Goal: Entertainment & Leisure: Consume media (video, audio)

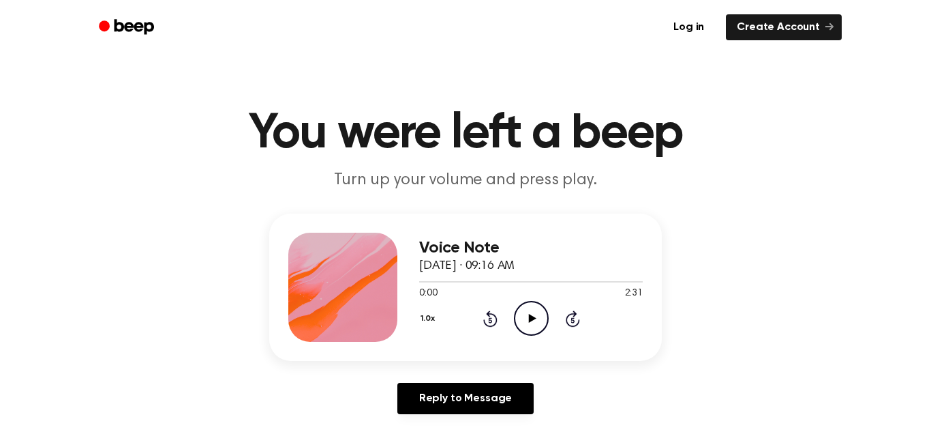
click at [537, 320] on icon "Play Audio" at bounding box center [531, 318] width 35 height 35
click at [531, 316] on icon "Pause Audio" at bounding box center [531, 318] width 35 height 35
click at [531, 316] on icon at bounding box center [531, 318] width 7 height 9
click at [528, 309] on icon "Pause Audio" at bounding box center [531, 318] width 35 height 35
click at [529, 307] on icon "Play Audio" at bounding box center [531, 318] width 35 height 35
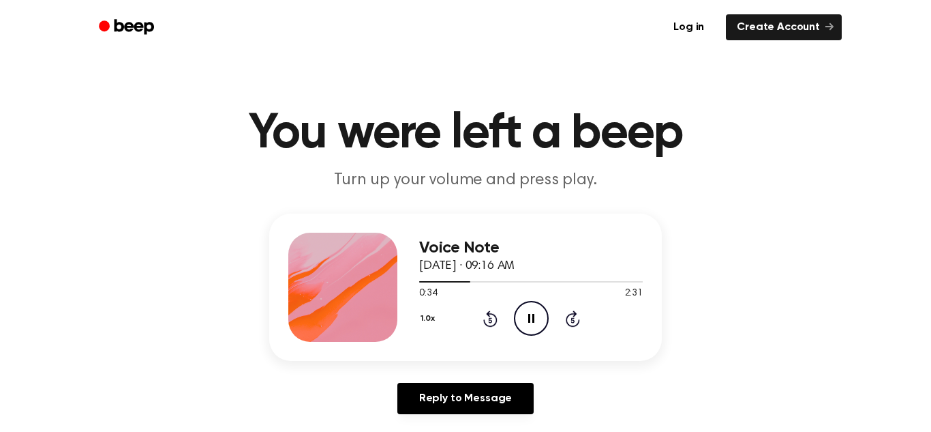
click at [517, 312] on icon "Pause Audio" at bounding box center [531, 318] width 35 height 35
drag, startPoint x: 465, startPoint y: 283, endPoint x: 404, endPoint y: 284, distance: 61.4
click at [404, 284] on div "Voice Note [DATE] · 09:16 AM 0:34 2:31 Your browser does not support the [objec…" at bounding box center [465, 286] width 393 height 147
click at [490, 320] on icon at bounding box center [489, 319] width 3 height 5
click at [481, 328] on div "1.0x Rewind 5 seconds Play Audio Skip 5 seconds" at bounding box center [531, 318] width 224 height 35
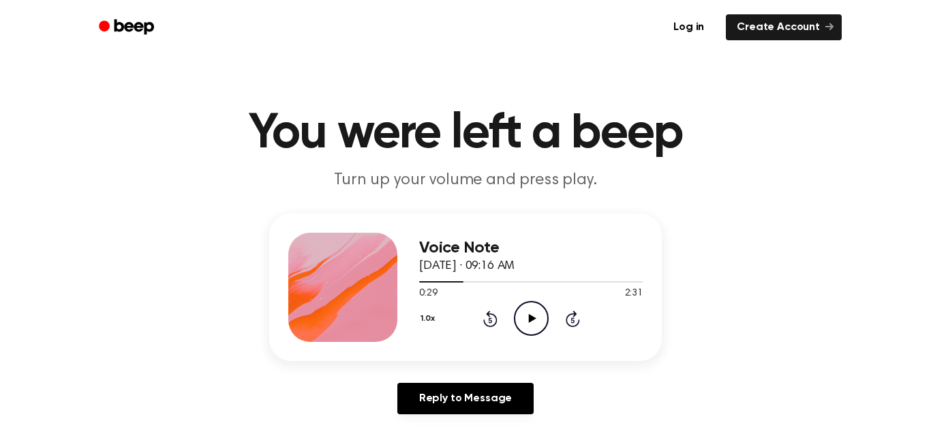
click at [490, 325] on icon at bounding box center [490, 318] width 14 height 16
click at [489, 328] on div "1.0x Rewind 5 seconds Play Audio Skip 5 seconds" at bounding box center [531, 318] width 224 height 35
click at [490, 320] on icon at bounding box center [489, 319] width 3 height 5
click at [490, 320] on icon "Rewind 5 seconds" at bounding box center [490, 319] width 15 height 18
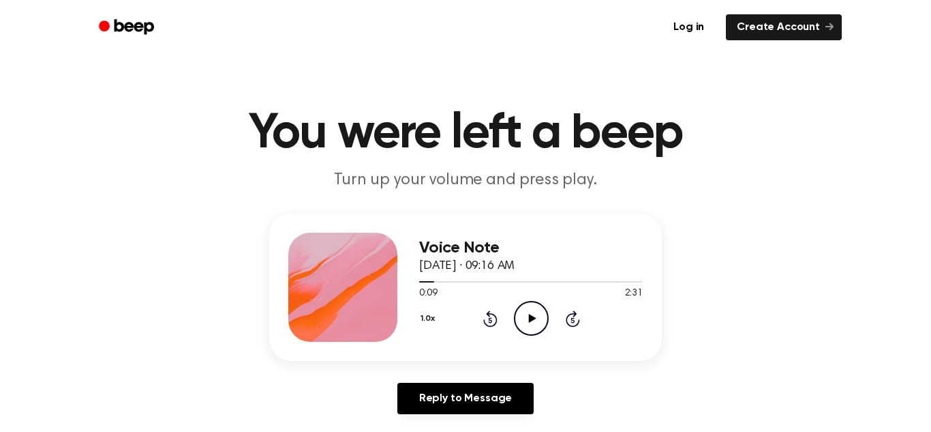
click at [488, 327] on div "1.0x Rewind 5 seconds Play Audio Skip 5 seconds" at bounding box center [531, 318] width 224 height 35
click at [494, 325] on icon at bounding box center [490, 318] width 14 height 16
click at [490, 320] on icon at bounding box center [489, 319] width 3 height 5
click at [490, 320] on icon "Rewind 5 seconds" at bounding box center [490, 319] width 15 height 18
click at [526, 325] on icon "Play Audio" at bounding box center [531, 318] width 35 height 35
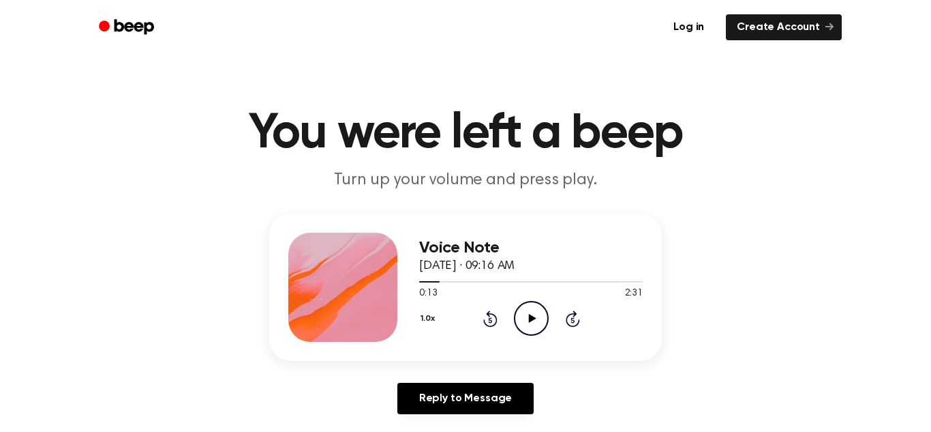
click at [450, 318] on div "1.0x Rewind 5 seconds Play Audio Skip 5 seconds" at bounding box center [531, 318] width 224 height 35
click at [518, 318] on icon "Play Audio" at bounding box center [531, 318] width 35 height 35
click at [530, 314] on icon "Pause Audio" at bounding box center [531, 318] width 35 height 35
click at [531, 313] on icon "Play Audio" at bounding box center [531, 318] width 35 height 35
click at [531, 313] on icon "Pause Audio" at bounding box center [531, 318] width 35 height 35
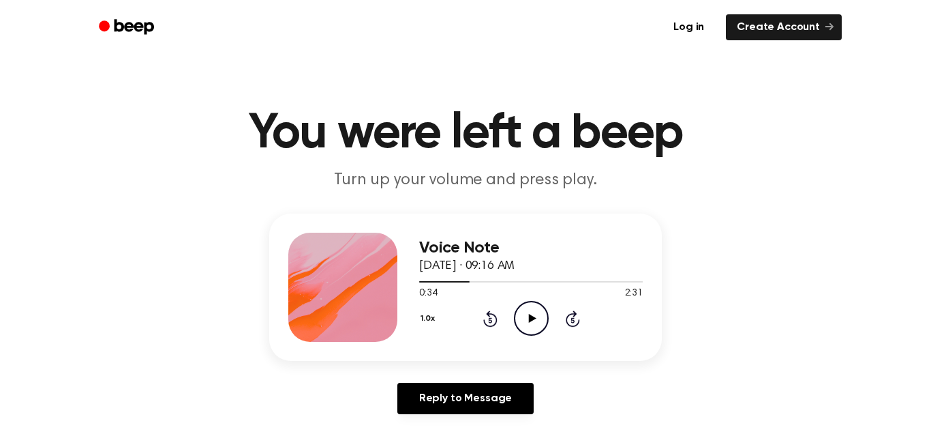
click at [531, 313] on icon "Play Audio" at bounding box center [531, 318] width 35 height 35
click at [531, 313] on icon "Pause Audio" at bounding box center [531, 318] width 35 height 35
click at [531, 313] on icon "Play Audio" at bounding box center [531, 318] width 35 height 35
click at [531, 313] on icon "Pause Audio" at bounding box center [531, 318] width 35 height 35
click at [531, 313] on icon "Play Audio" at bounding box center [531, 318] width 35 height 35
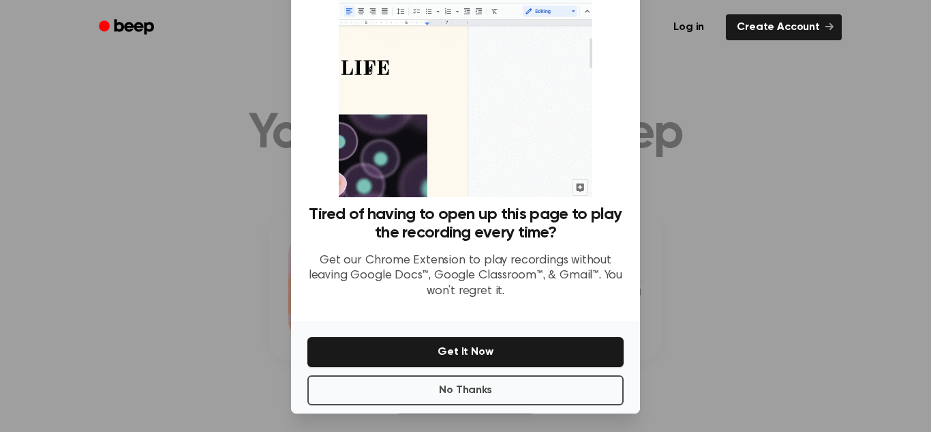
scroll to position [65, 0]
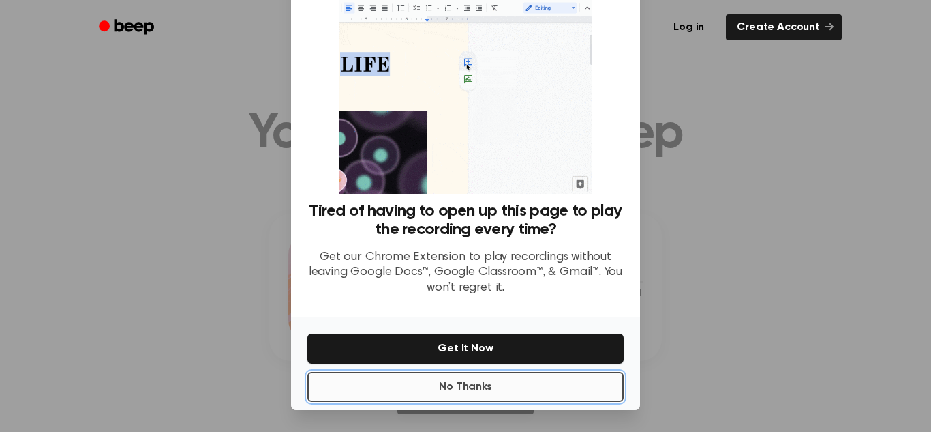
click at [431, 399] on button "No Thanks" at bounding box center [465, 387] width 316 height 30
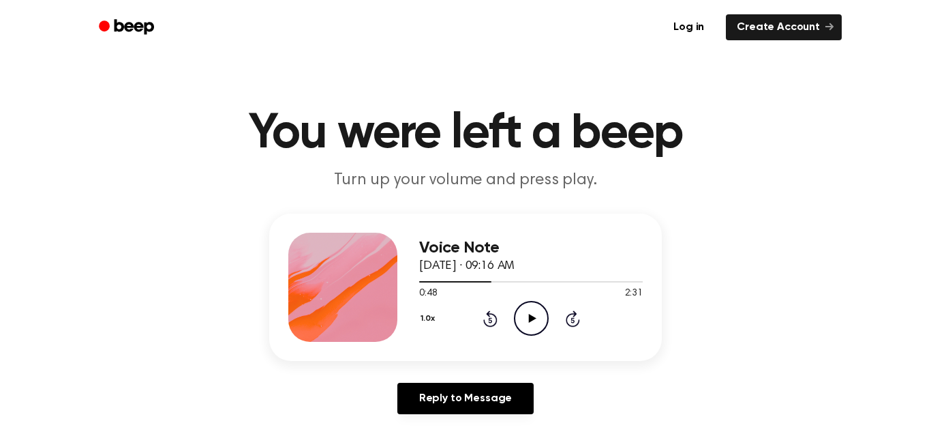
click at [526, 326] on icon "Play Audio" at bounding box center [531, 318] width 35 height 35
